Goal: Information Seeking & Learning: Learn about a topic

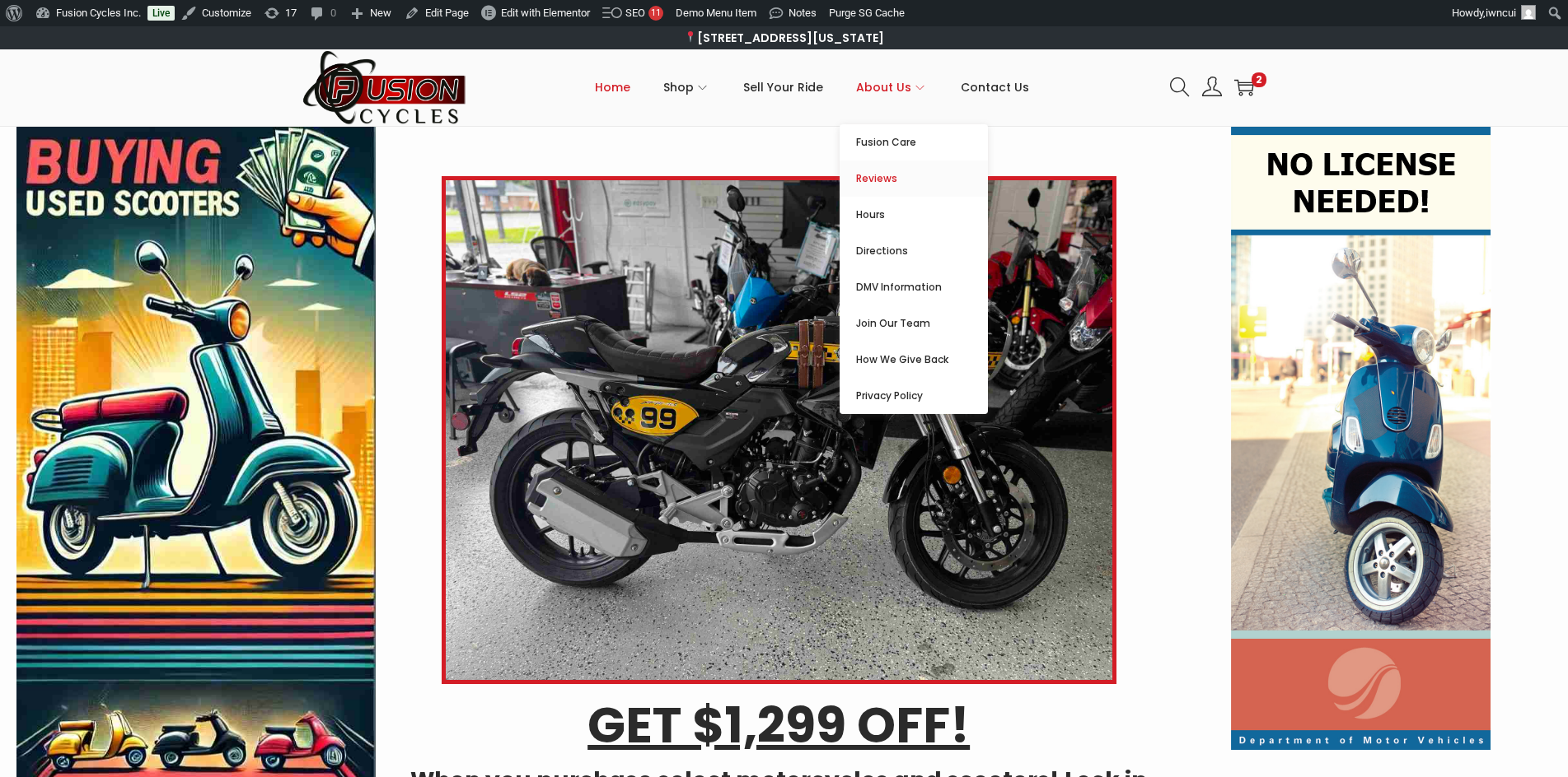
click at [886, 182] on span "Reviews" at bounding box center [921, 178] width 131 height 20
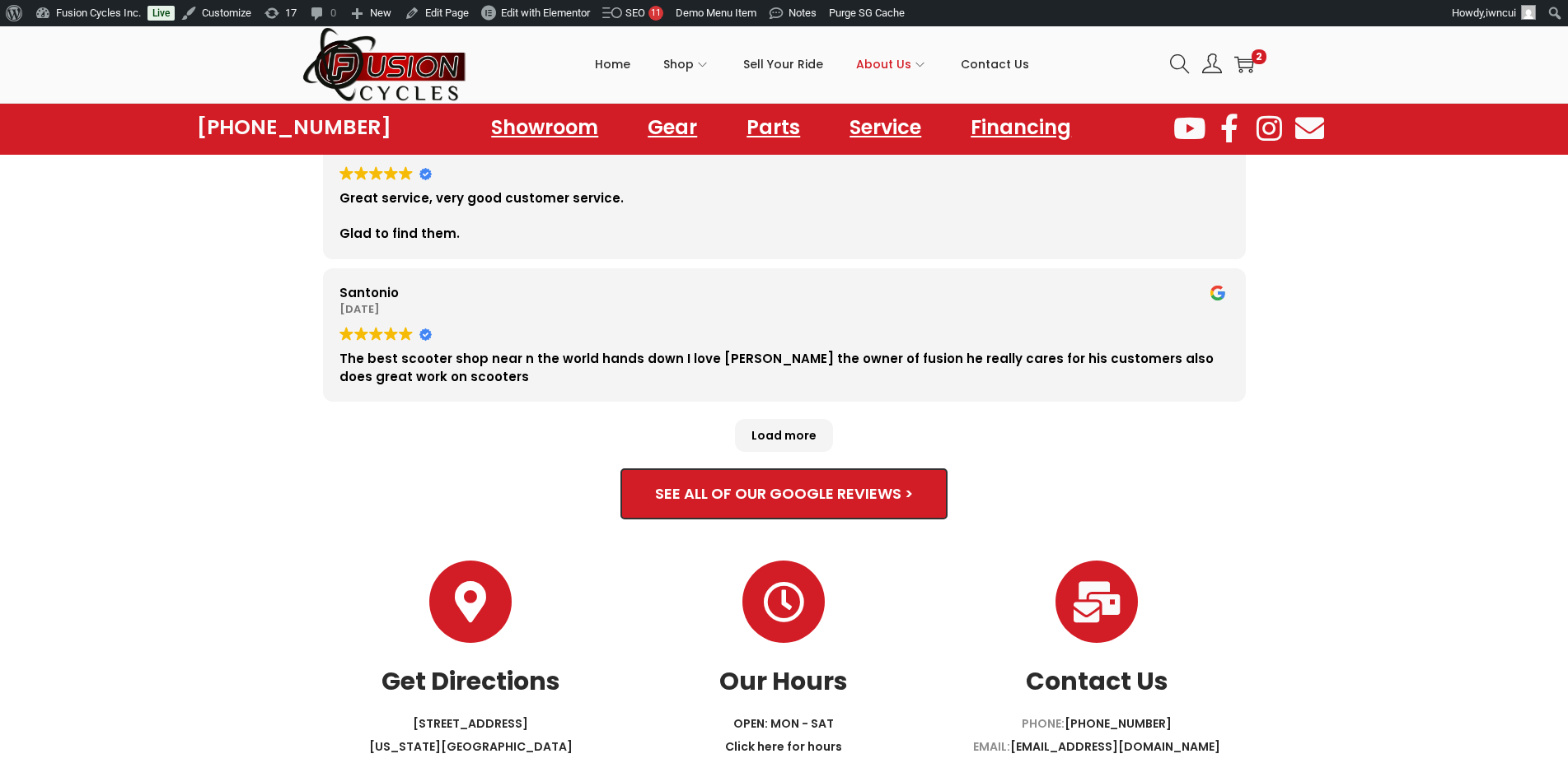
scroll to position [824, 0]
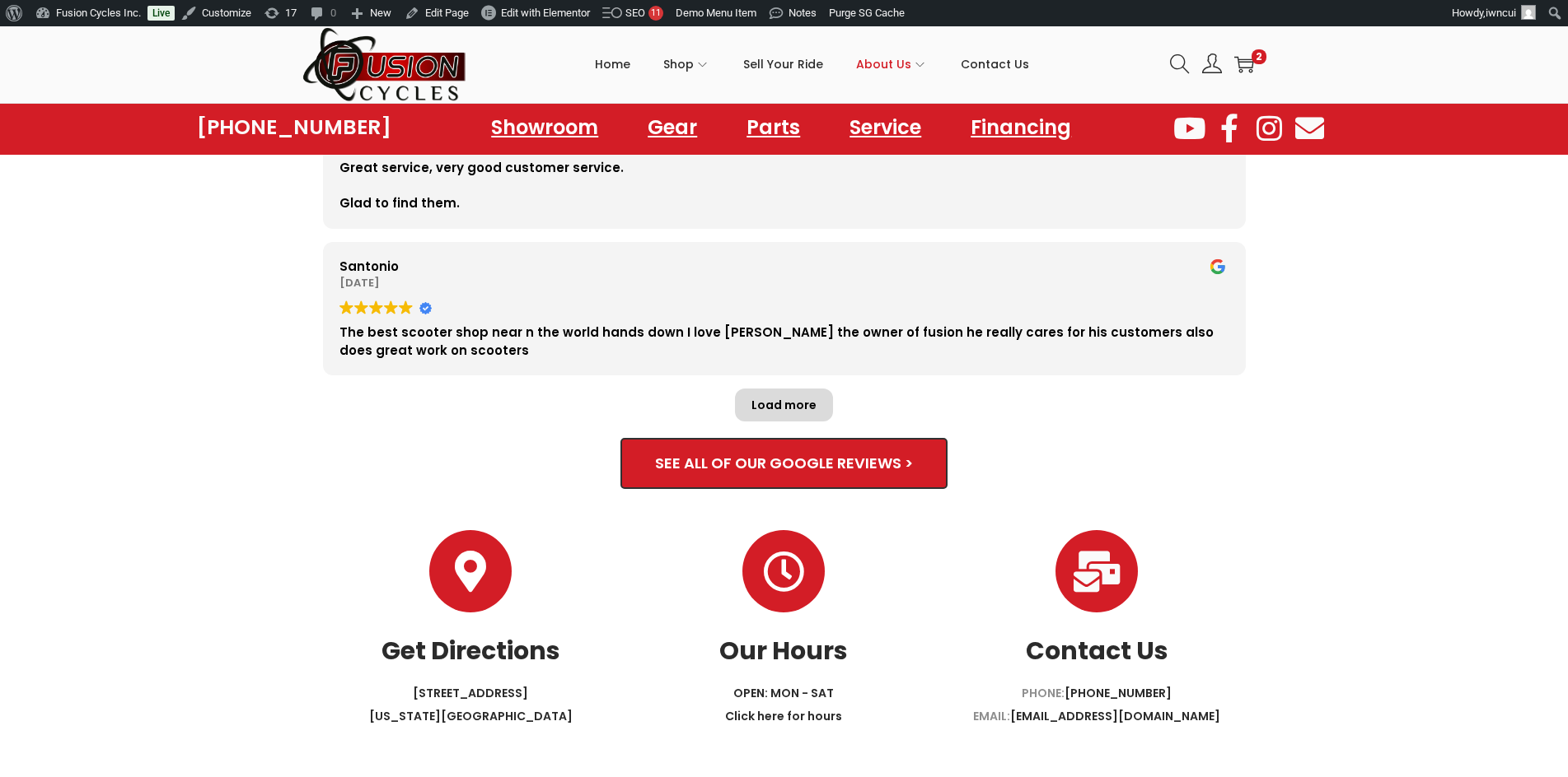
click at [789, 388] on div "Load more" at bounding box center [783, 404] width 98 height 33
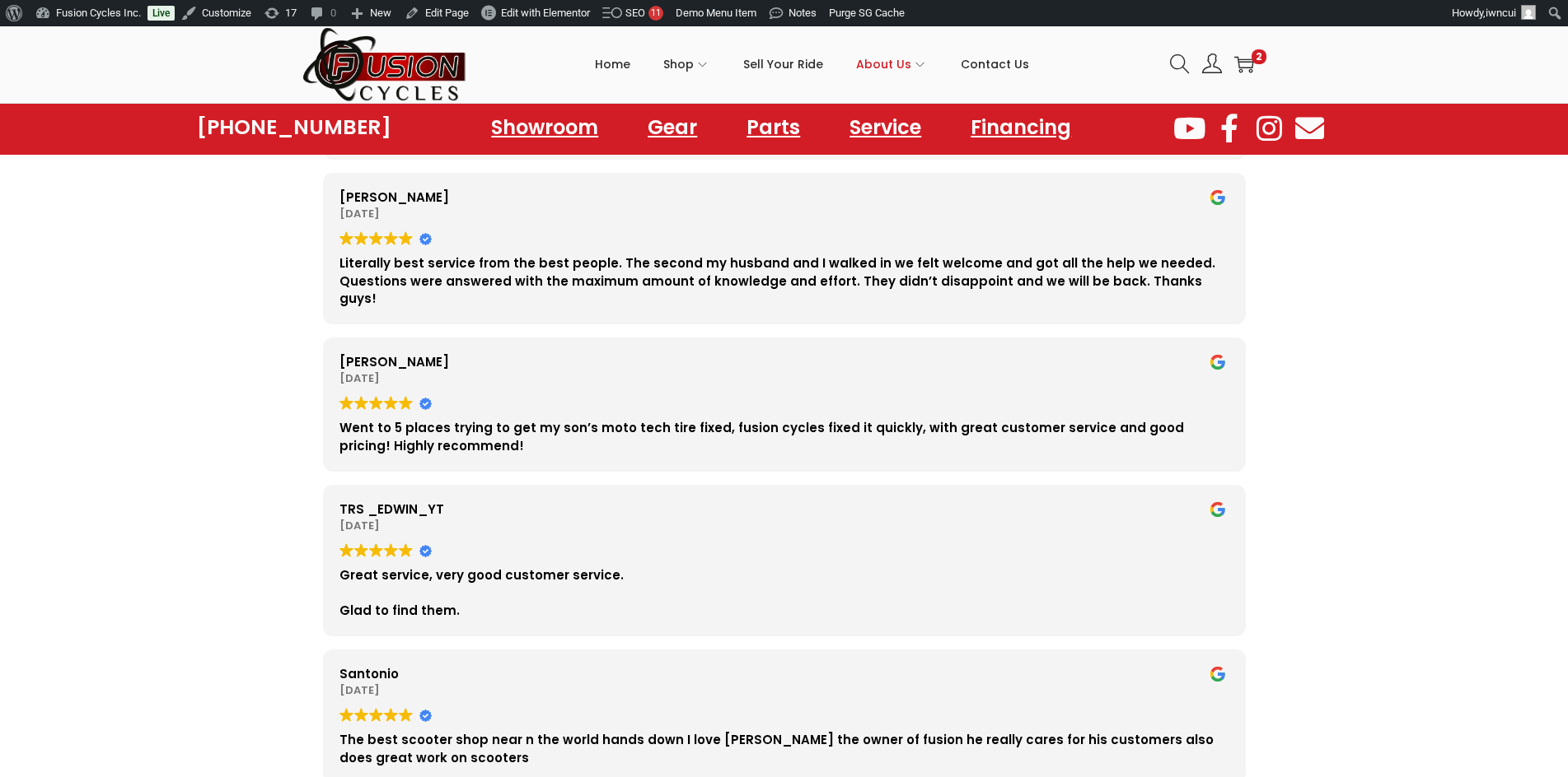
scroll to position [412, 0]
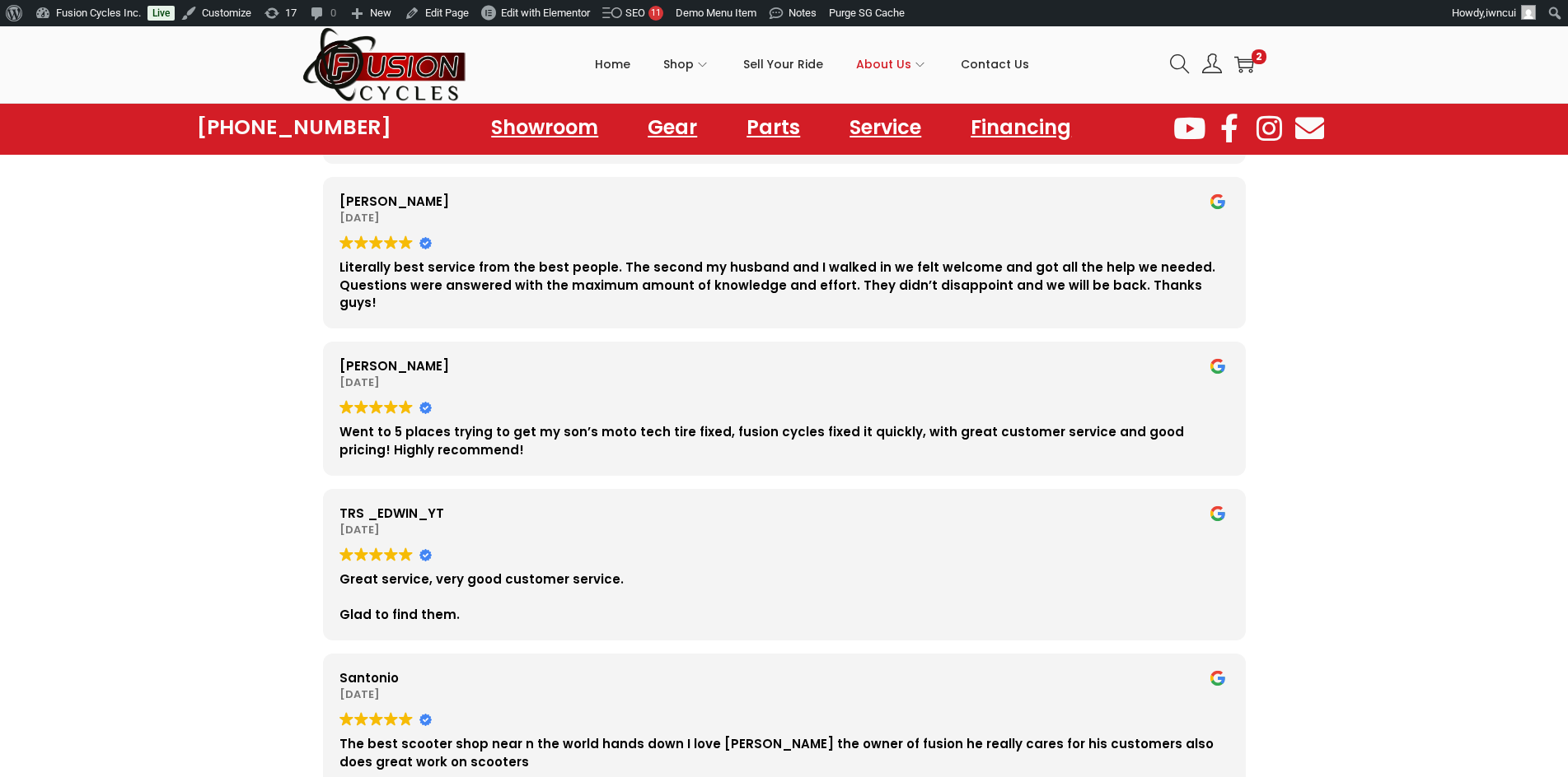
click at [770, 375] on div "2025-08-20" at bounding box center [784, 383] width 890 height 17
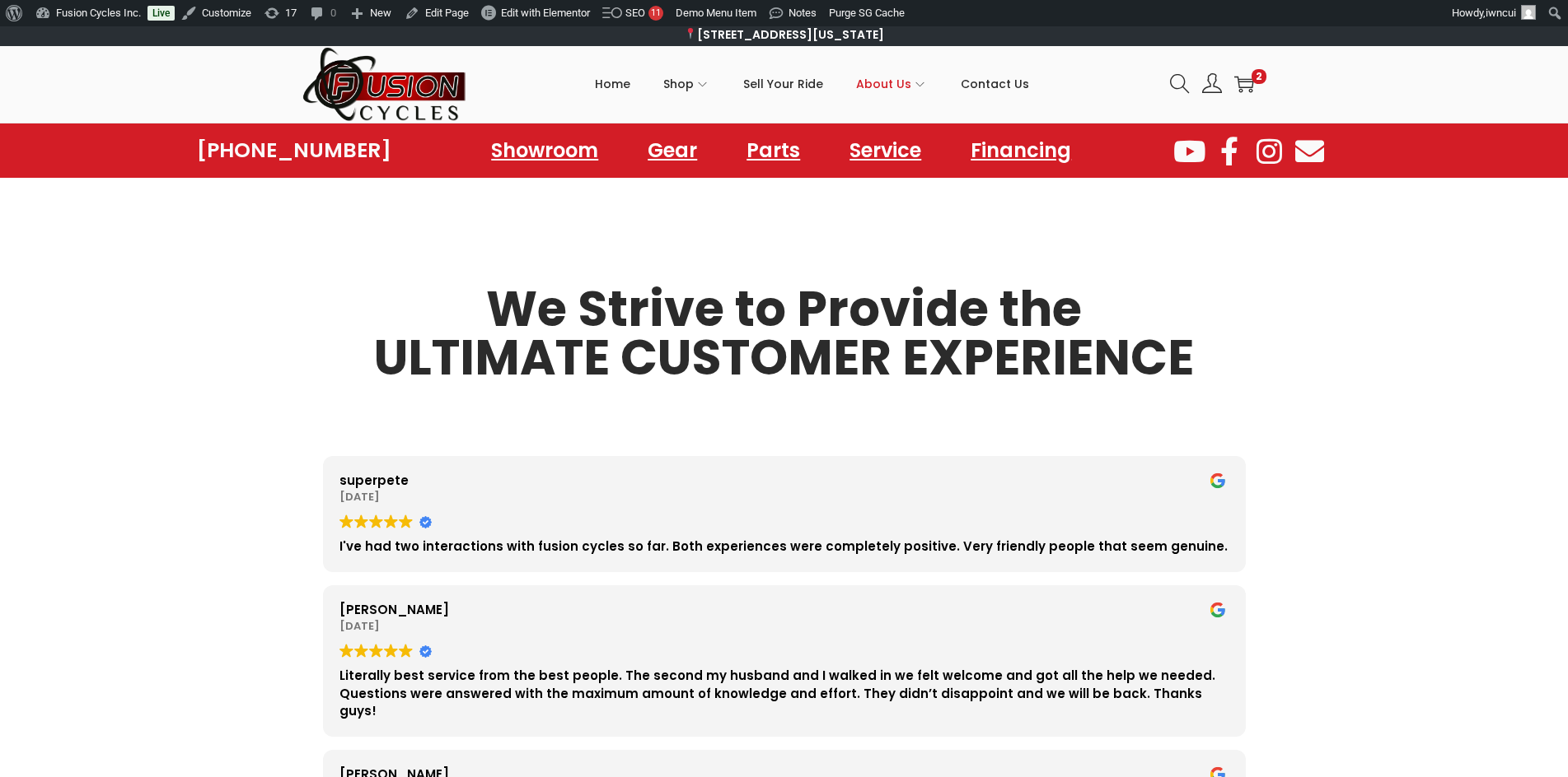
scroll to position [0, 0]
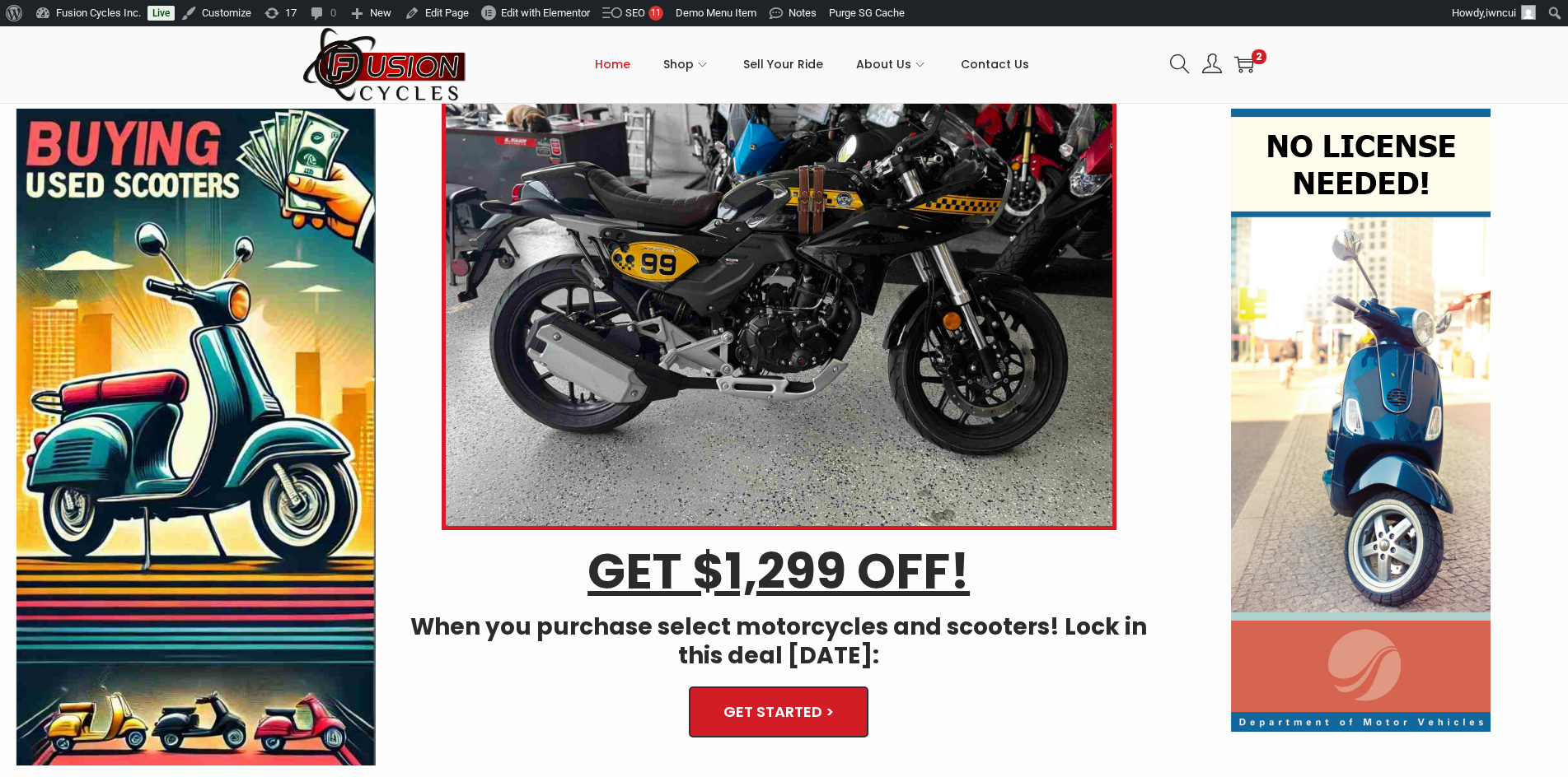
scroll to position [494, 0]
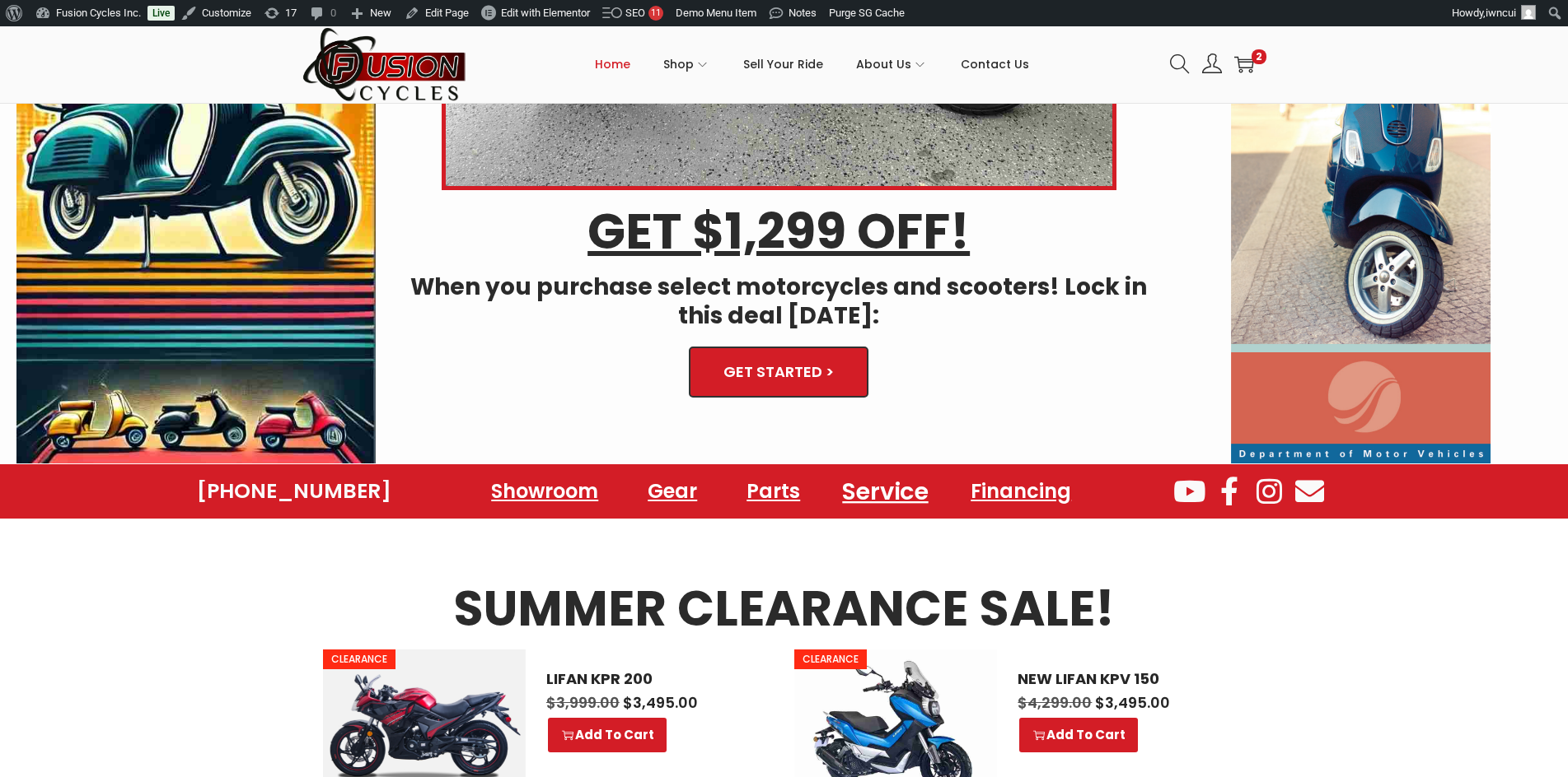
click at [892, 493] on link "Service" at bounding box center [886, 491] width 125 height 46
